Goal: Book appointment/travel/reservation

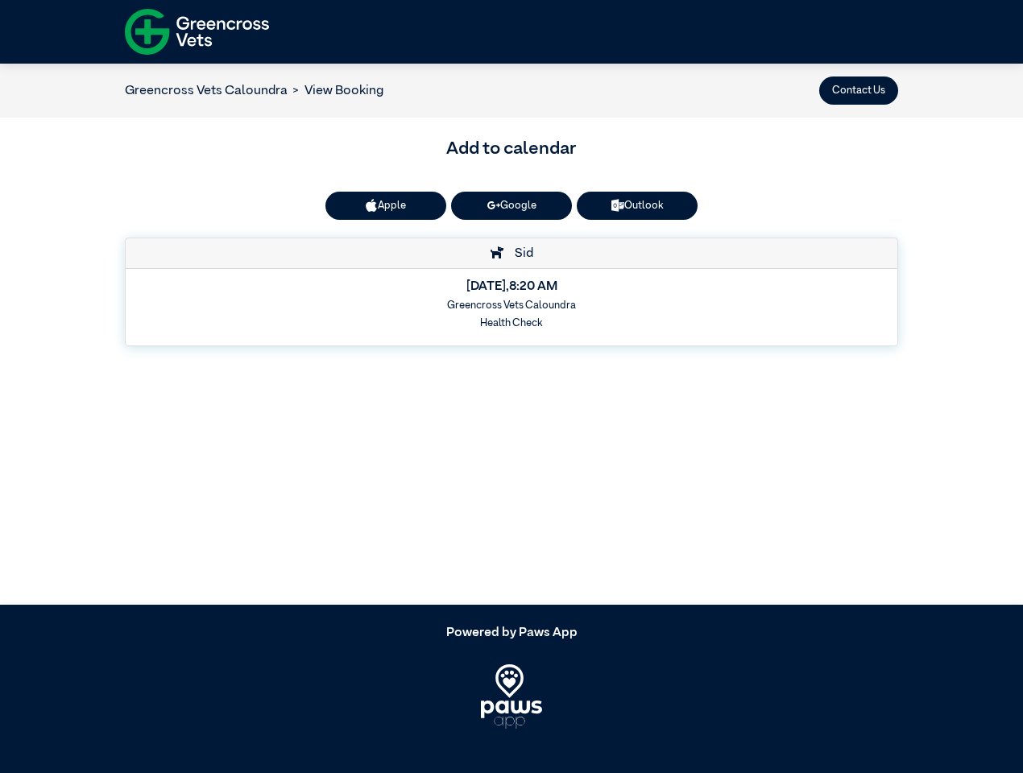
click at [858, 90] on button "Contact Us" at bounding box center [858, 90] width 79 height 28
click at [386, 205] on button "Apple" at bounding box center [385, 206] width 121 height 28
